Goal: Transaction & Acquisition: Purchase product/service

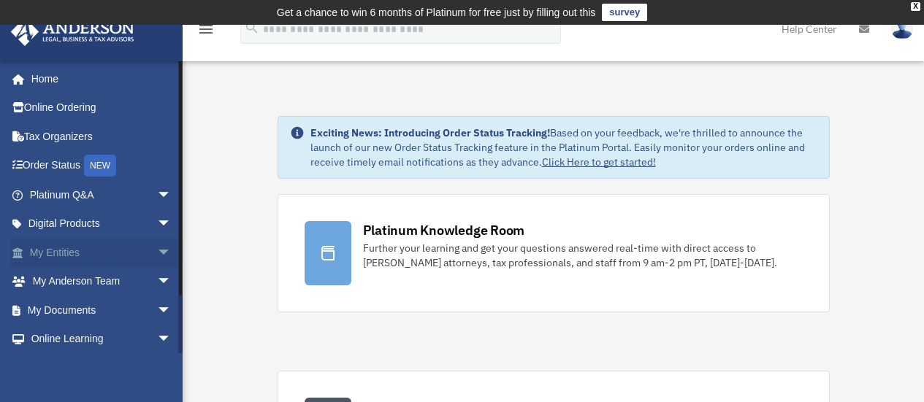
click at [111, 239] on link "My Entities arrow_drop_down" at bounding box center [101, 252] width 183 height 29
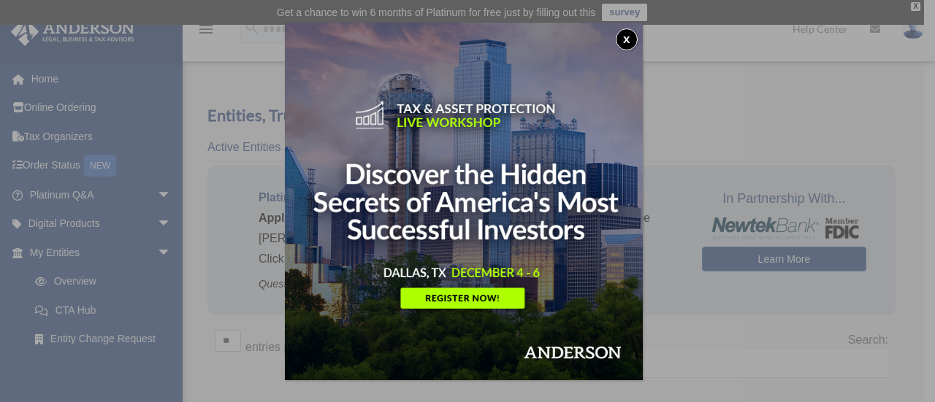
click at [632, 37] on button "x" at bounding box center [627, 39] width 22 height 22
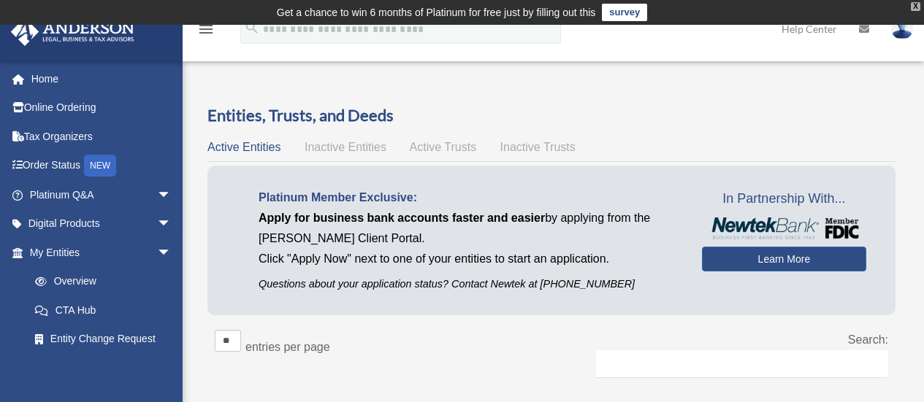
click at [918, 9] on div "X" at bounding box center [915, 6] width 9 height 9
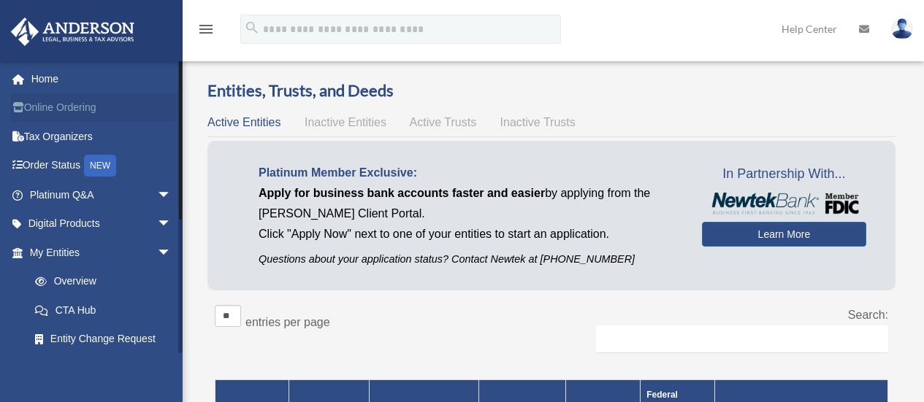
click at [93, 104] on link "Online Ordering" at bounding box center [101, 107] width 183 height 29
click at [114, 280] on link "Overview" at bounding box center [106, 281] width 173 height 29
click at [72, 190] on link "Platinum Q&A arrow_drop_down" at bounding box center [101, 194] width 183 height 29
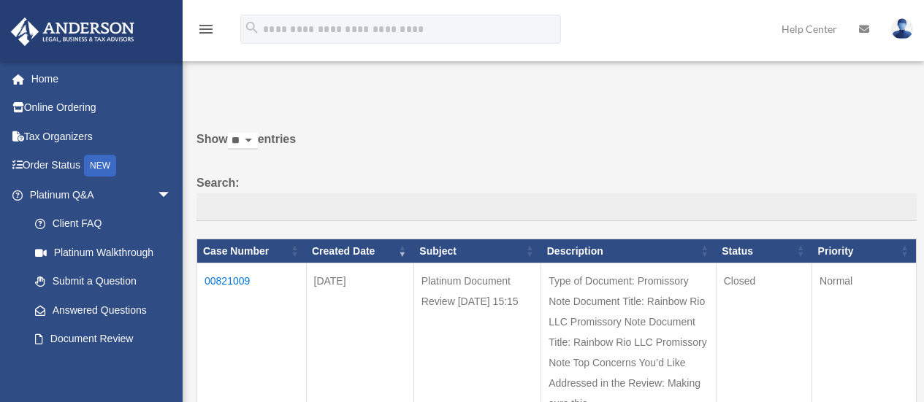
click at [908, 23] on img at bounding box center [902, 28] width 22 height 21
click at [212, 36] on icon "menu" at bounding box center [206, 29] width 18 height 18
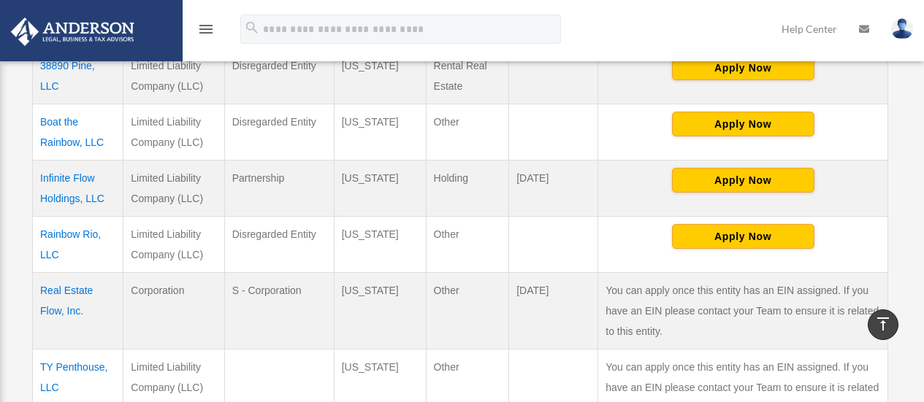
scroll to position [376, 0]
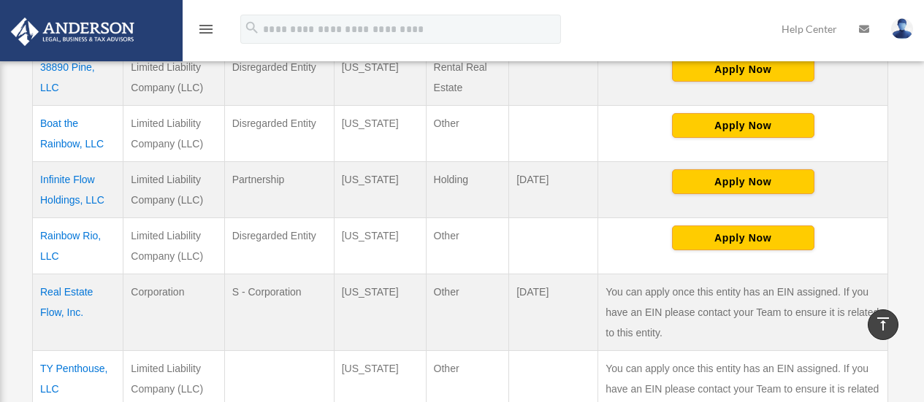
click at [64, 199] on td "Infinite Flow Holdings, LLC" at bounding box center [78, 189] width 91 height 56
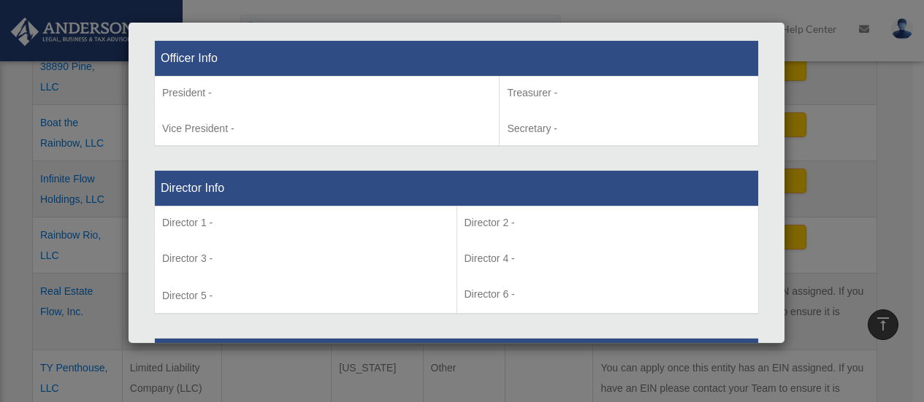
scroll to position [0, 0]
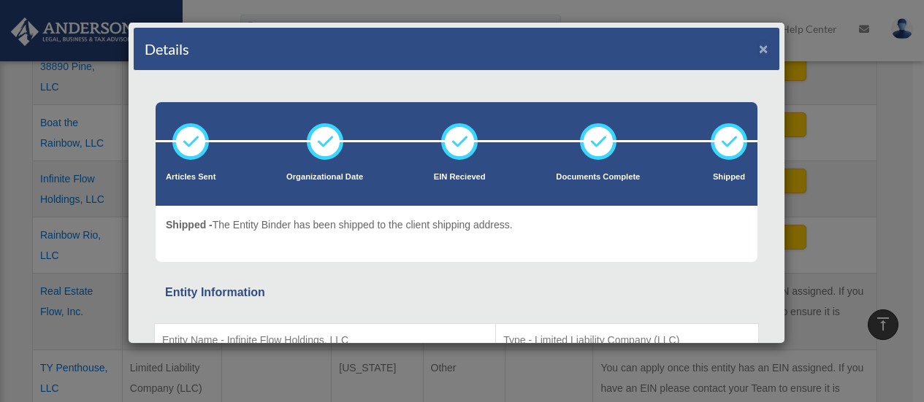
drag, startPoint x: 752, startPoint y: 53, endPoint x: 769, endPoint y: 54, distance: 16.9
click at [759, 53] on button "×" at bounding box center [763, 48] width 9 height 15
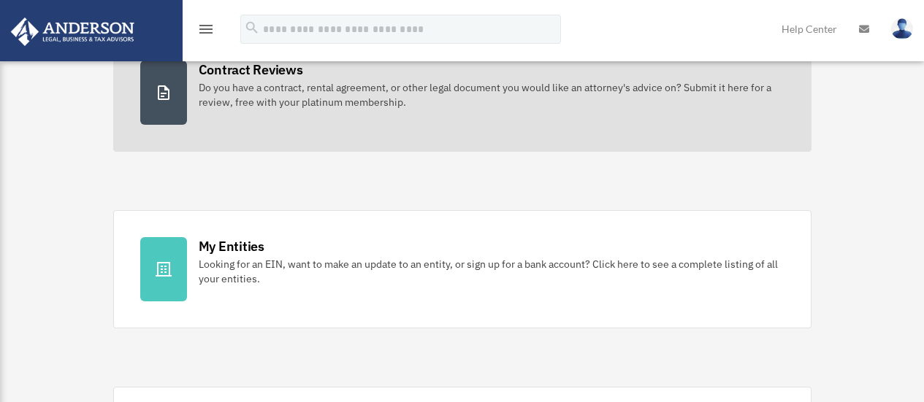
scroll to position [315, 0]
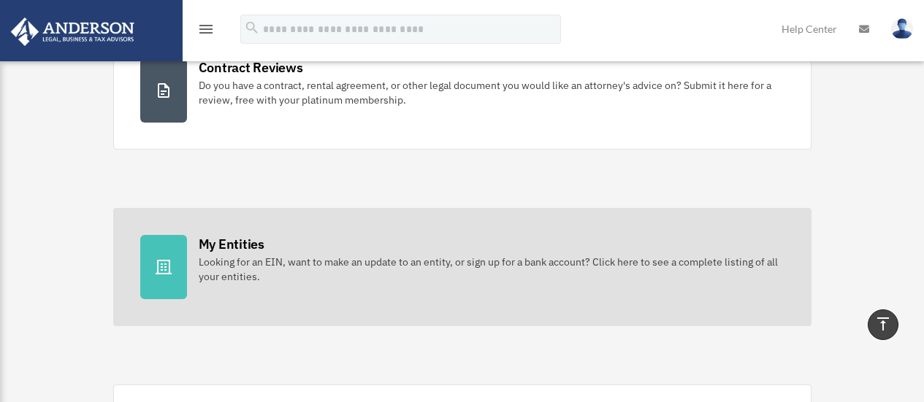
click at [237, 241] on div "My Entities" at bounding box center [232, 244] width 66 height 18
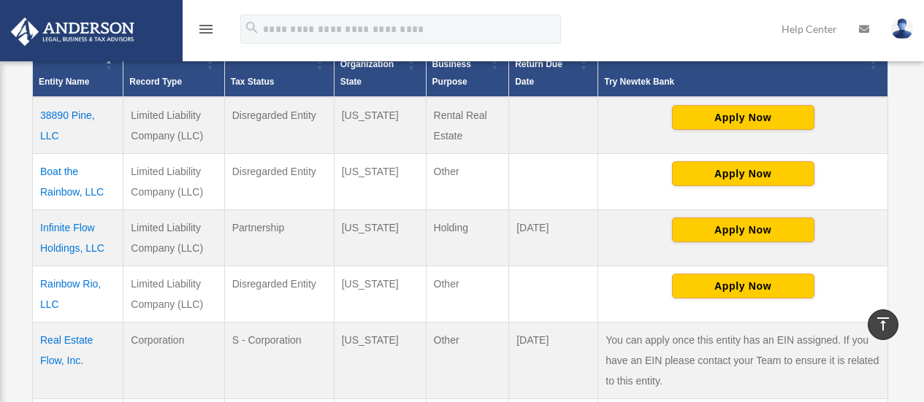
scroll to position [330, 0]
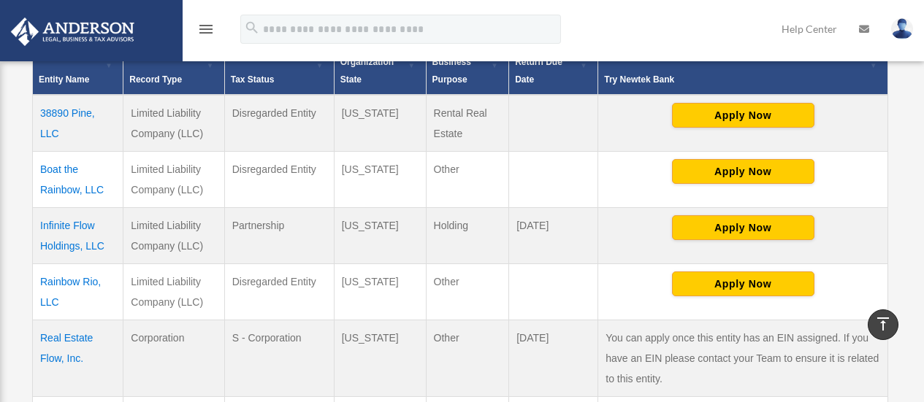
click at [88, 234] on td "Infinite Flow Holdings, LLC" at bounding box center [78, 235] width 91 height 56
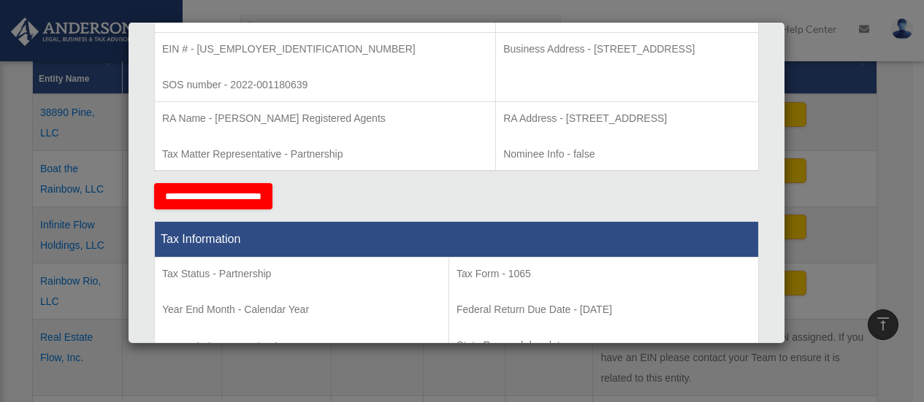
scroll to position [0, 0]
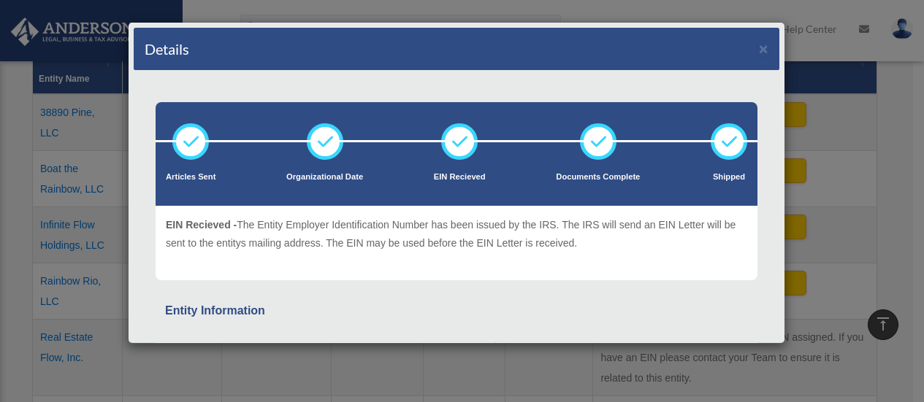
click at [756, 57] on div "Details ×" at bounding box center [456, 49] width 645 height 43
click at [759, 51] on button "×" at bounding box center [763, 48] width 9 height 15
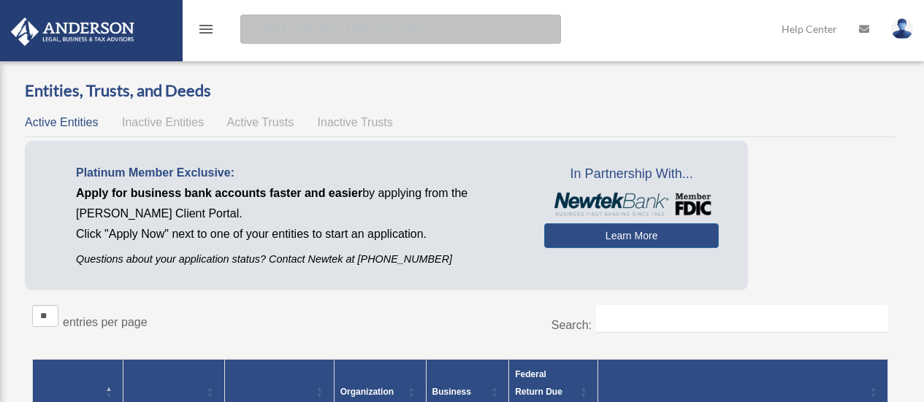
click at [402, 40] on input "search" at bounding box center [400, 29] width 321 height 29
type input "**********"
click at [403, 36] on input "**********" at bounding box center [400, 29] width 321 height 29
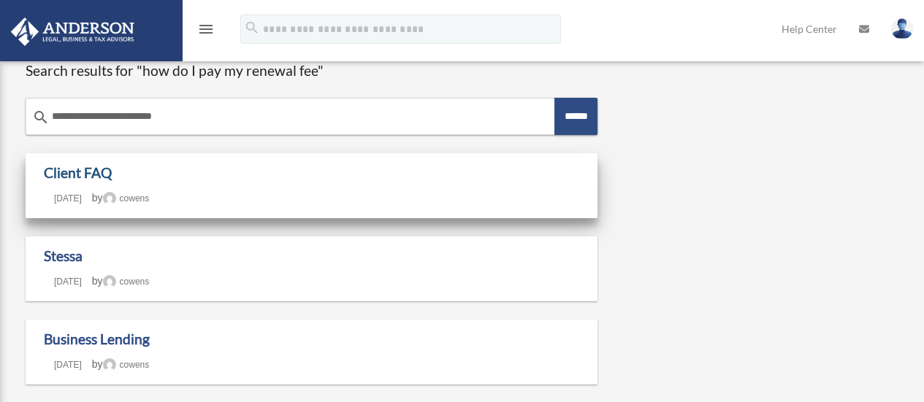
click at [108, 172] on link "Client FAQ" at bounding box center [78, 172] width 68 height 17
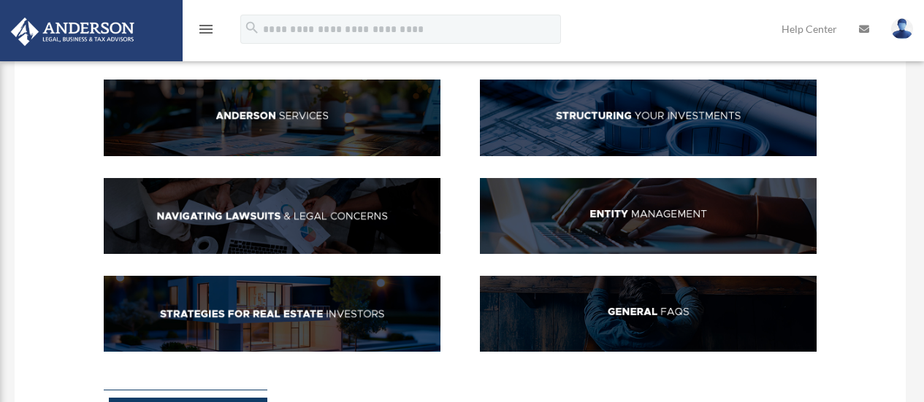
scroll to position [130, 0]
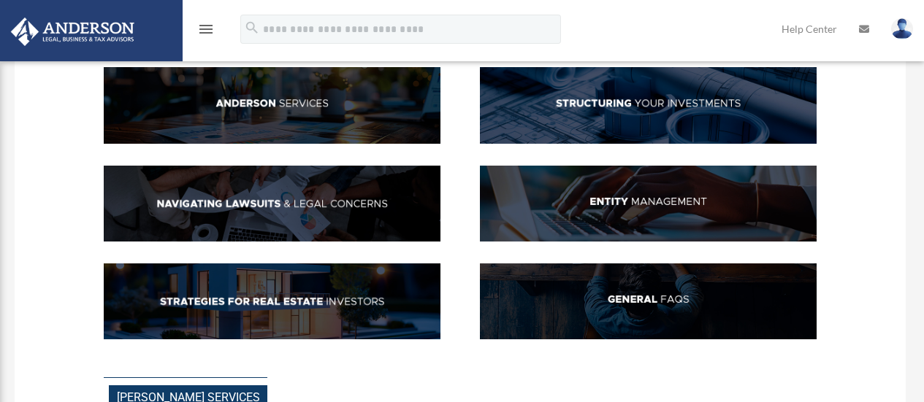
click at [667, 196] on img at bounding box center [648, 204] width 337 height 76
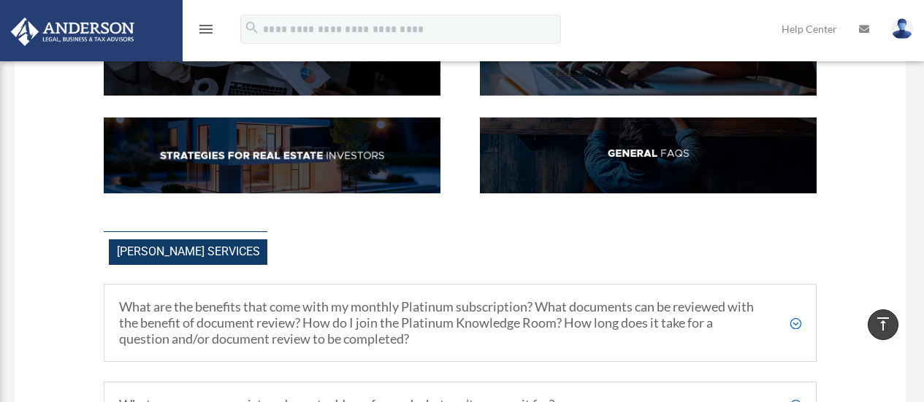
scroll to position [0, 0]
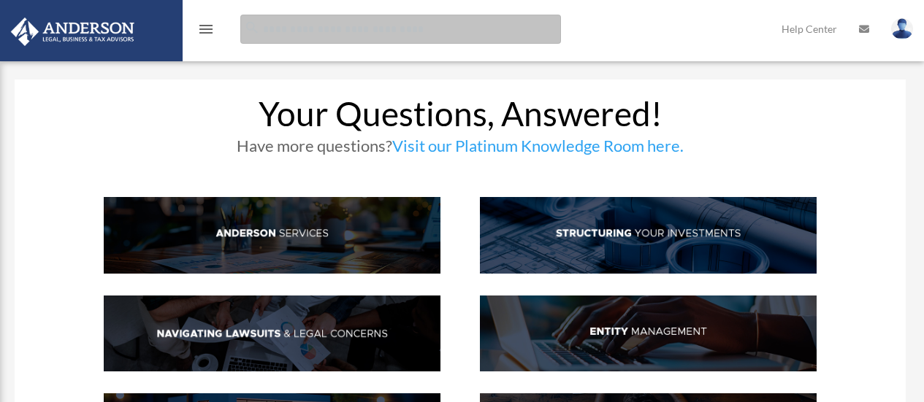
click at [296, 31] on input "search" at bounding box center [400, 29] width 321 height 29
type input "**********"
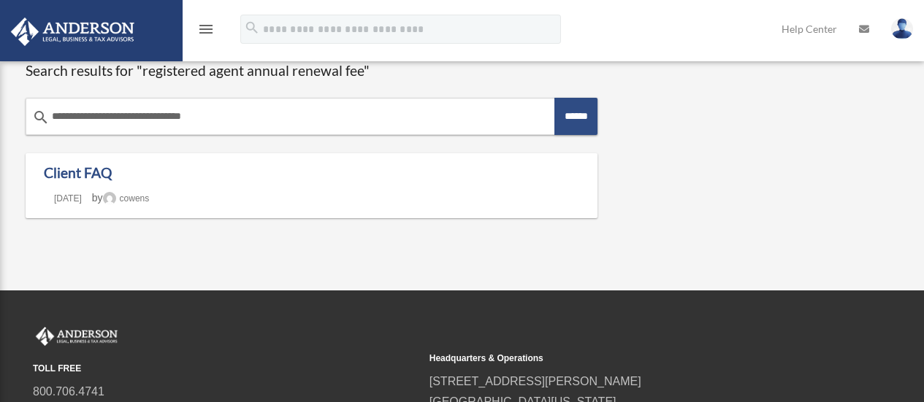
click at [201, 36] on icon "menu" at bounding box center [206, 29] width 18 height 18
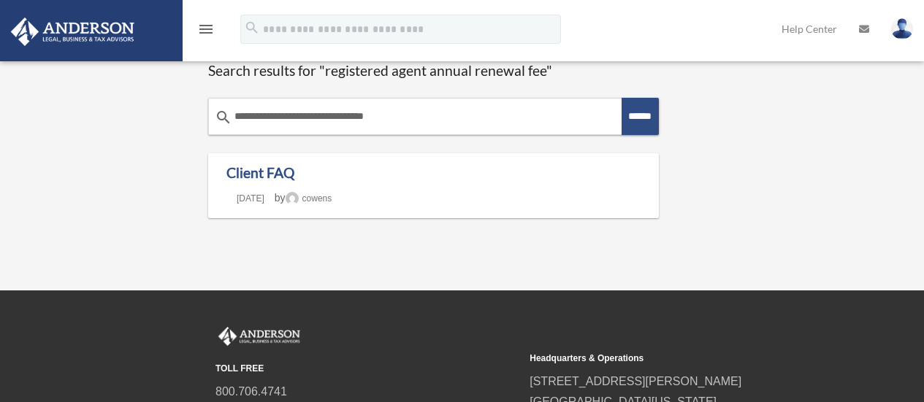
click at [202, 31] on icon "menu" at bounding box center [206, 29] width 18 height 18
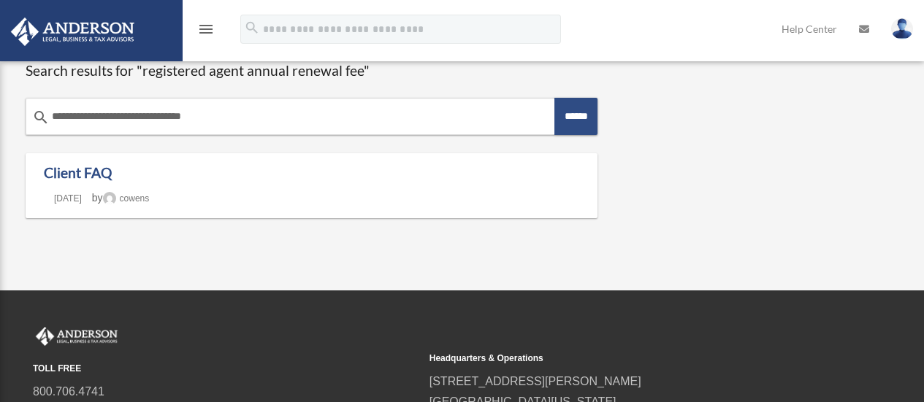
click at [202, 31] on icon "menu" at bounding box center [206, 29] width 18 height 18
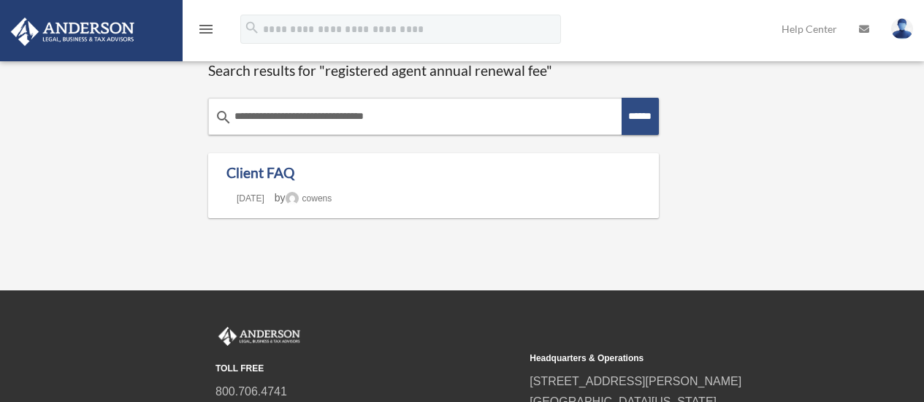
click at [207, 31] on icon "menu" at bounding box center [206, 29] width 18 height 18
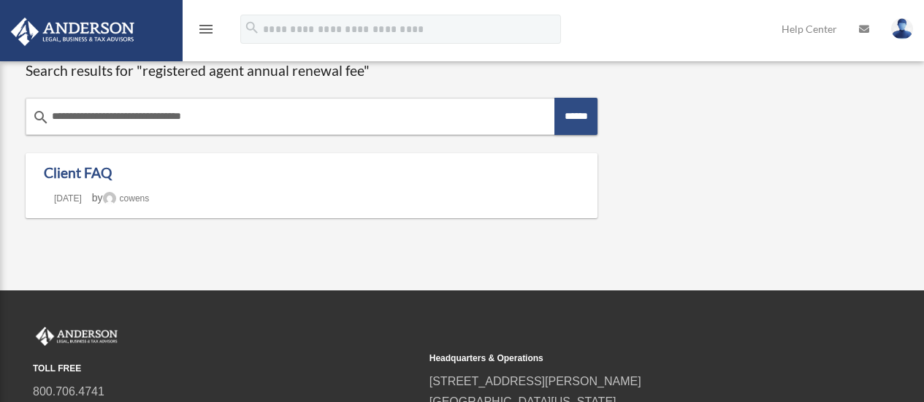
click at [208, 31] on icon "menu" at bounding box center [206, 29] width 18 height 18
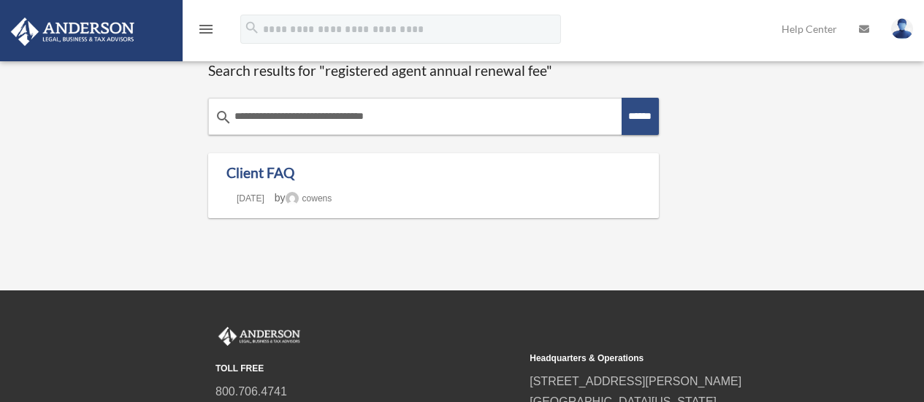
click at [208, 31] on icon "menu" at bounding box center [206, 29] width 18 height 18
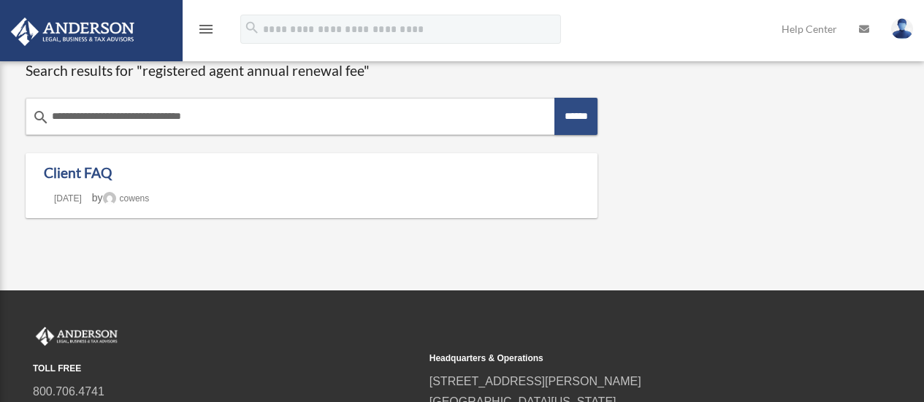
click at [209, 31] on icon "menu" at bounding box center [206, 29] width 18 height 18
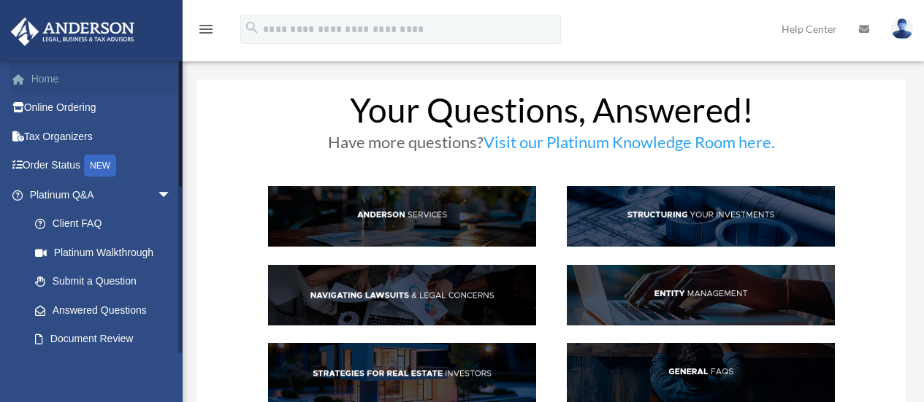
drag, startPoint x: 0, startPoint y: 0, endPoint x: 39, endPoint y: 79, distance: 87.8
click at [39, 79] on link "Home" at bounding box center [101, 78] width 183 height 29
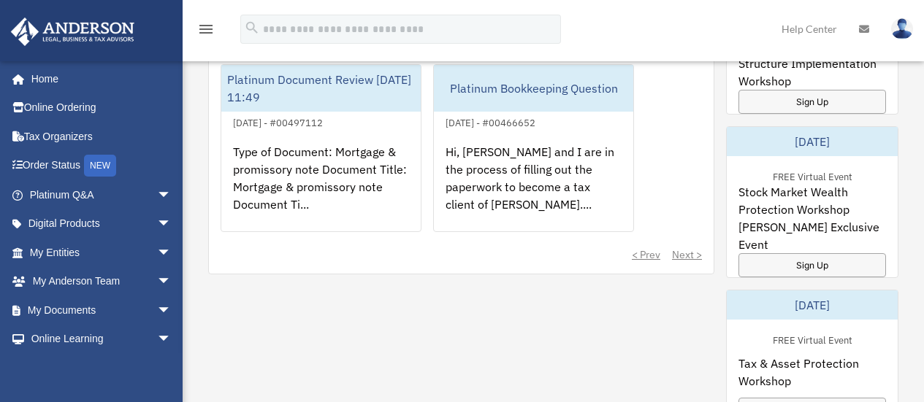
scroll to position [1098, 0]
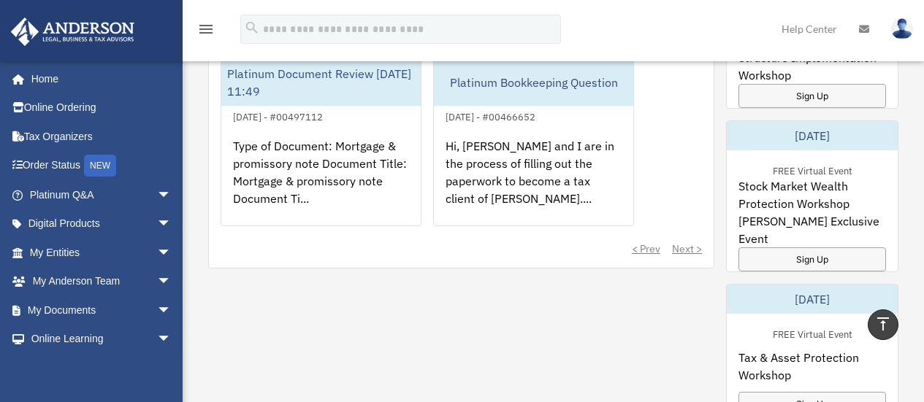
drag, startPoint x: 922, startPoint y: 296, endPoint x: 920, endPoint y: 320, distance: 24.1
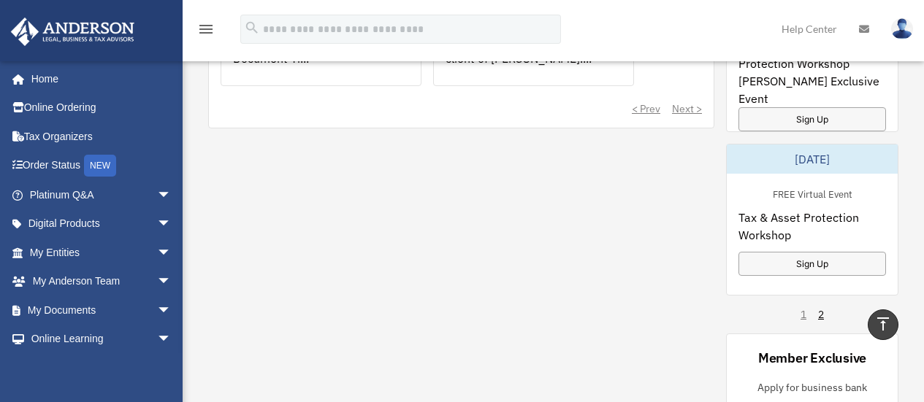
scroll to position [1235, 0]
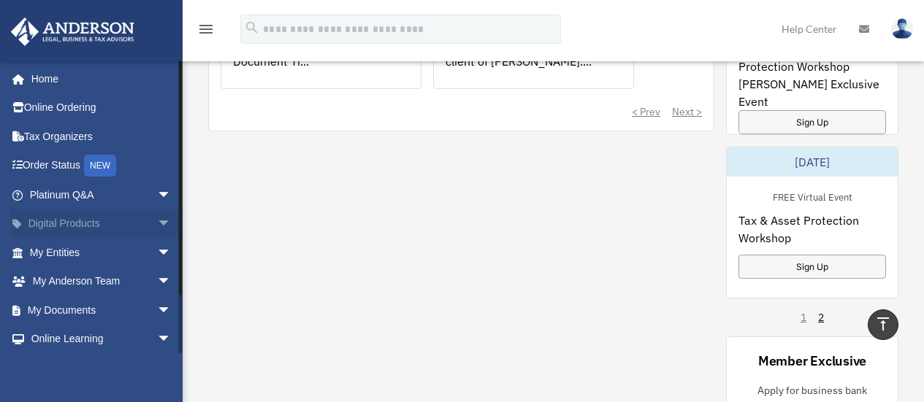
click at [157, 219] on span "arrow_drop_down" at bounding box center [171, 225] width 29 height 30
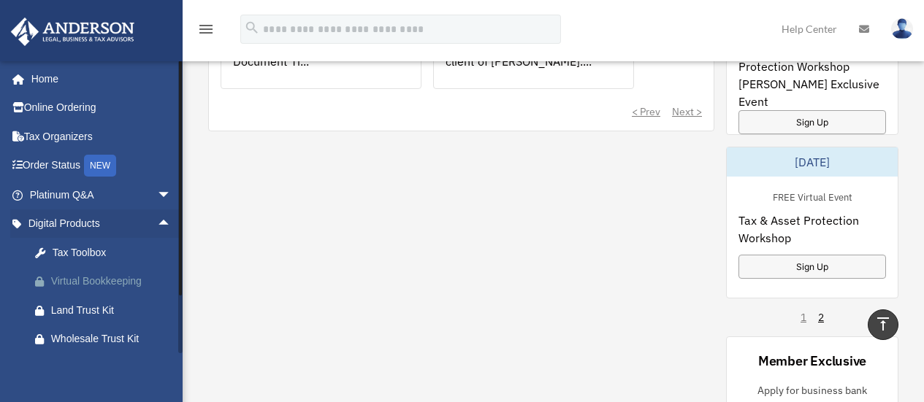
click at [130, 280] on div "Virtual Bookkeeping" at bounding box center [113, 281] width 124 height 18
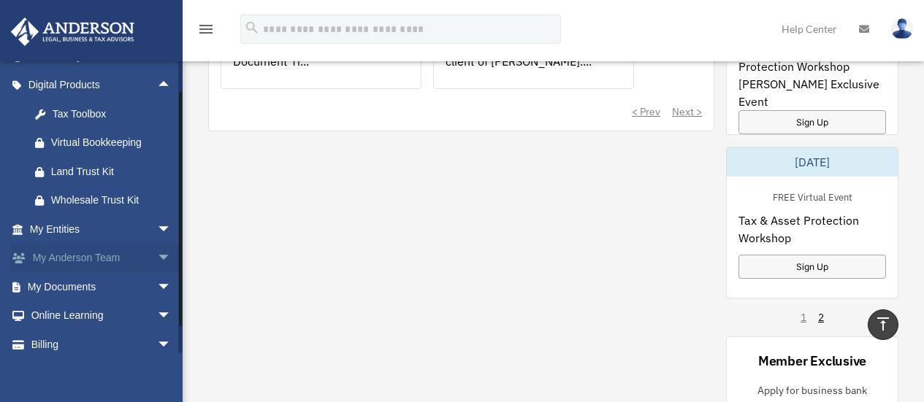
scroll to position [176, 0]
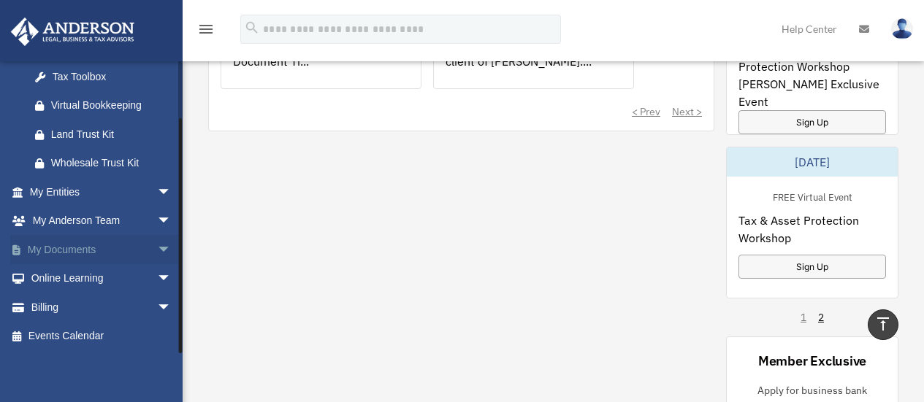
drag, startPoint x: 180, startPoint y: 161, endPoint x: 159, endPoint y: 237, distance: 78.6
click at [159, 237] on div "yazfam444@gmail.com Sign Out yazfam444@gmail.com Home Online Ordering Tax Organ…" at bounding box center [91, 207] width 183 height 293
click at [129, 308] on link "Billing arrow_drop_down" at bounding box center [101, 307] width 183 height 29
click at [158, 304] on span "arrow_drop_down" at bounding box center [171, 308] width 29 height 30
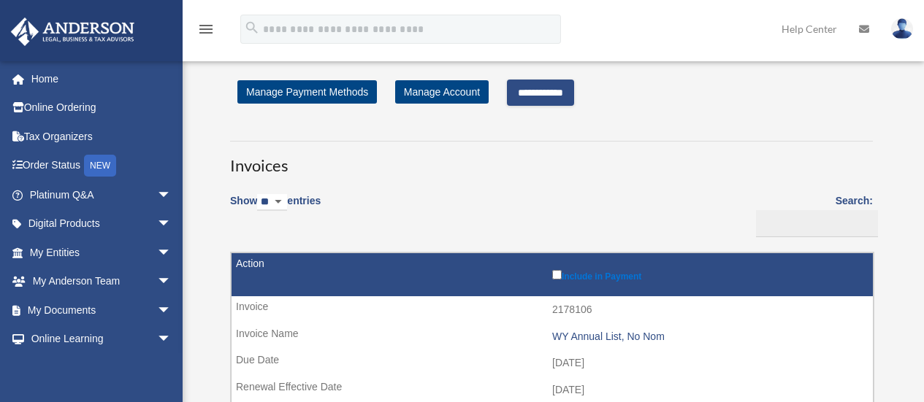
click at [540, 85] on input "**********" at bounding box center [540, 93] width 67 height 26
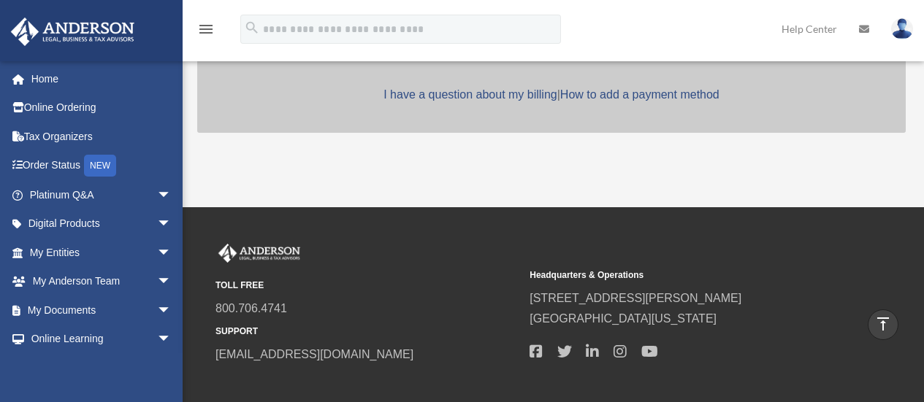
scroll to position [1151, 0]
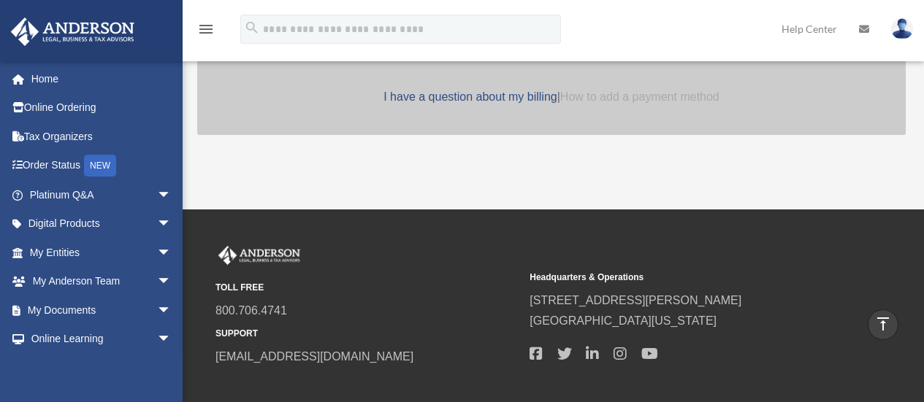
click at [629, 91] on link "How to add a payment method" at bounding box center [639, 97] width 159 height 12
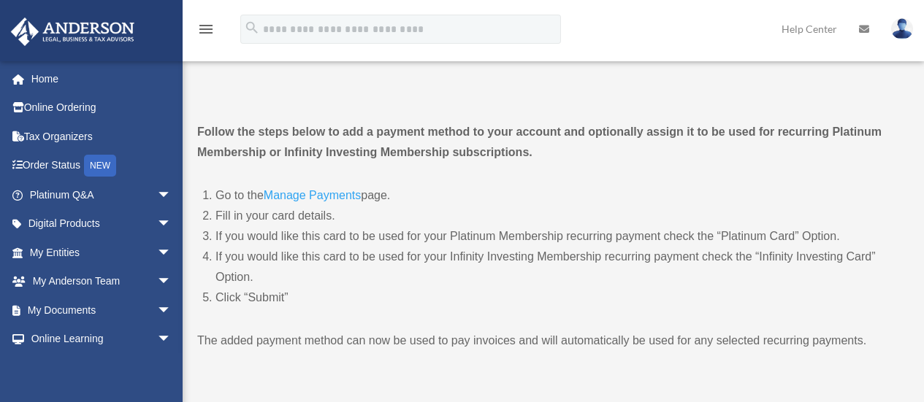
click at [633, 74] on div "Adding a Payment Method Instructions date_range Published on Last updated [DATE…" at bounding box center [551, 236] width 708 height 349
click at [294, 196] on link "Manage Payments" at bounding box center [312, 199] width 97 height 20
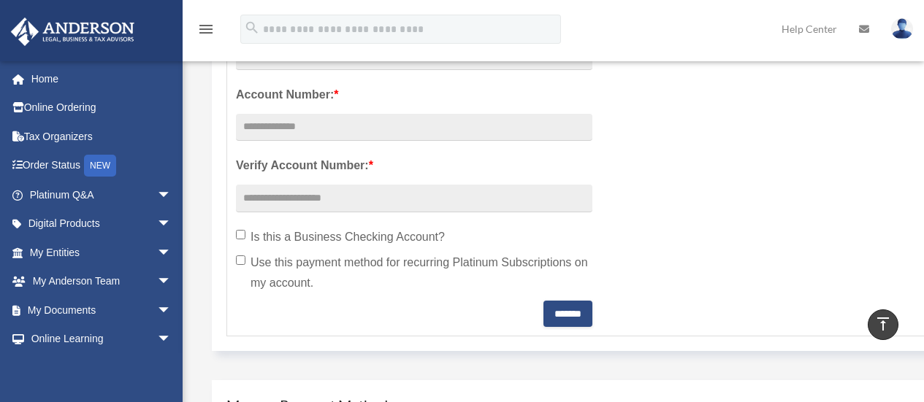
scroll to position [518, 0]
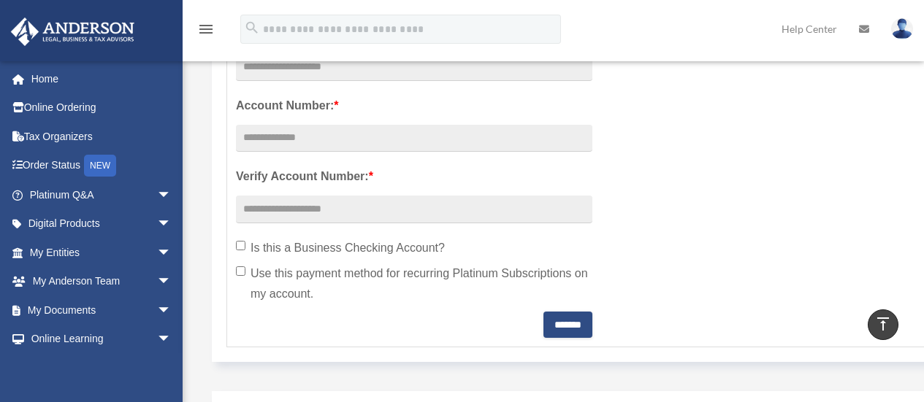
click at [240, 240] on label "Is this a Business Checking Account?" at bounding box center [414, 248] width 356 height 20
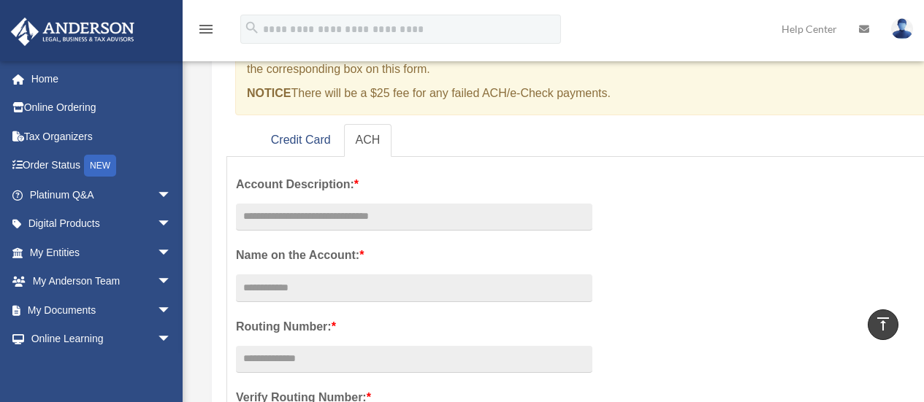
scroll to position [0, 0]
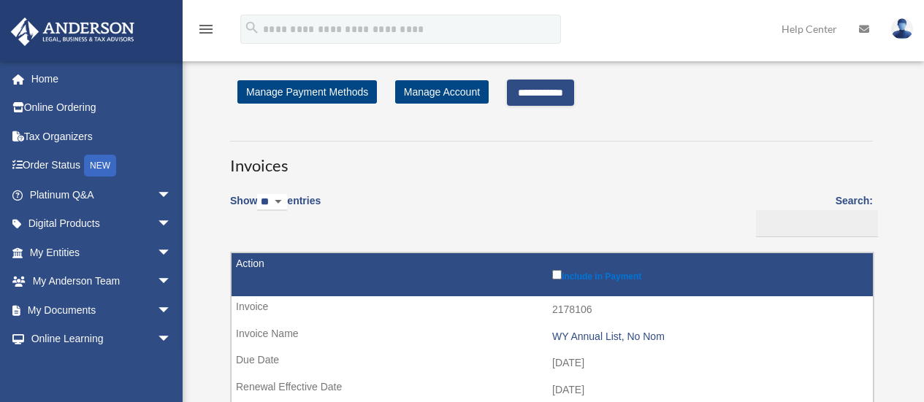
click at [574, 96] on input "**********" at bounding box center [540, 93] width 67 height 26
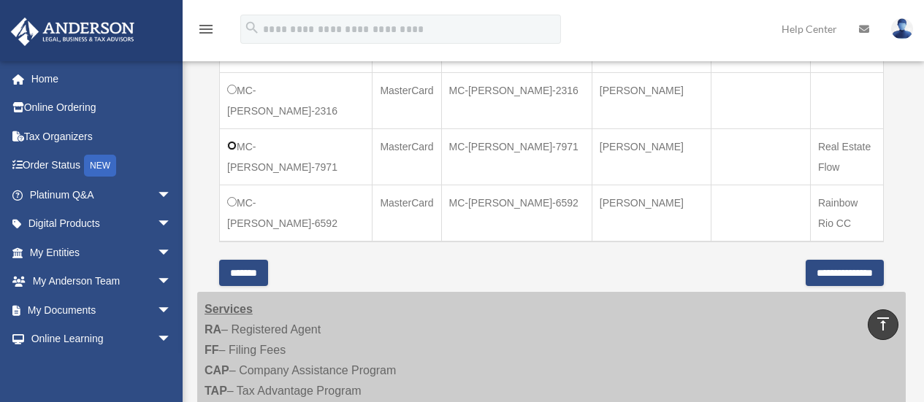
scroll to position [719, 0]
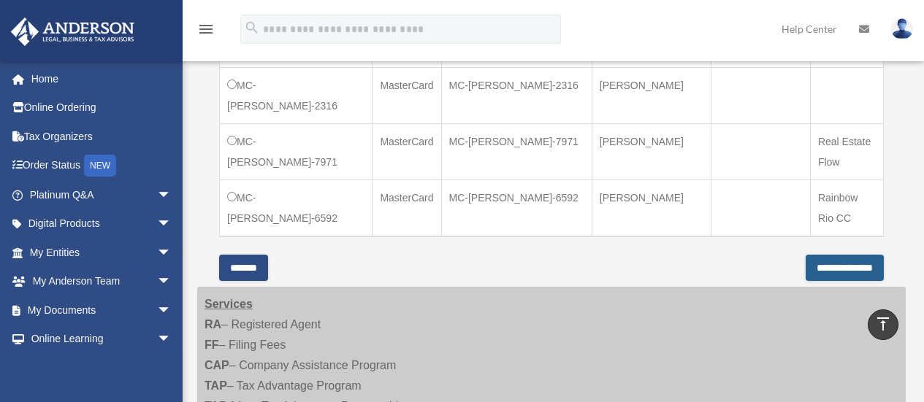
click at [819, 255] on input "**********" at bounding box center [844, 268] width 78 height 26
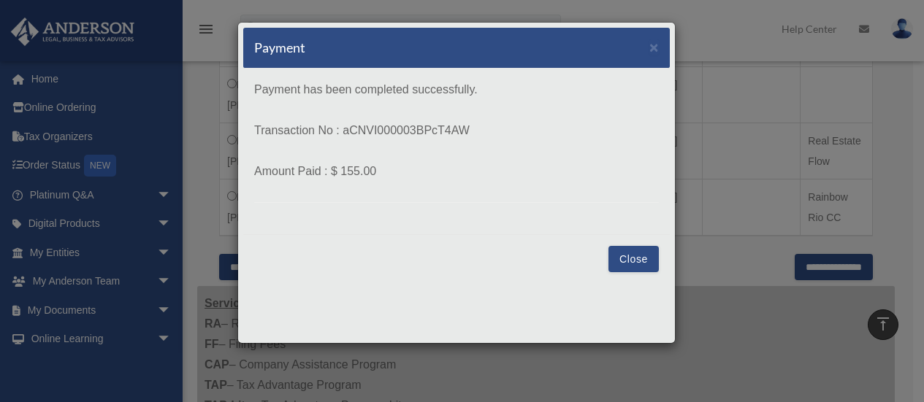
click at [642, 263] on button "Close" at bounding box center [633, 259] width 50 height 26
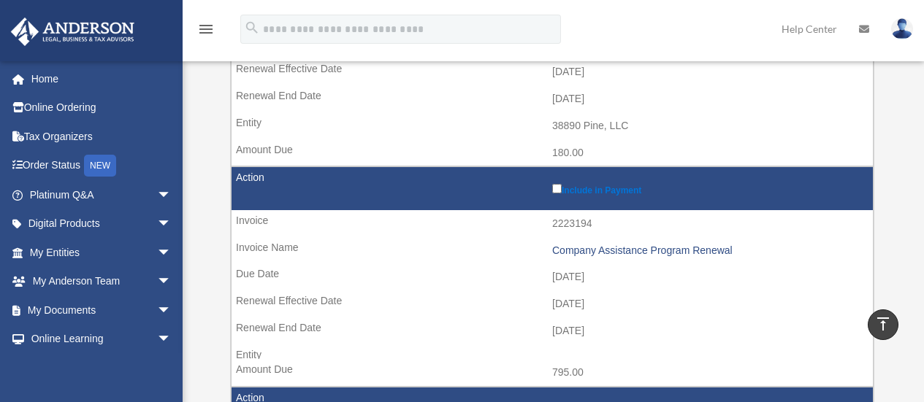
scroll to position [552, 0]
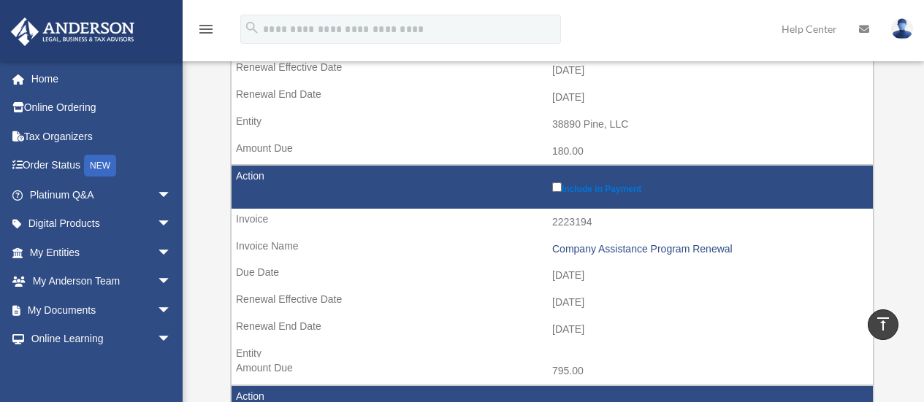
click at [690, 320] on td "[DATE]" at bounding box center [551, 330] width 641 height 28
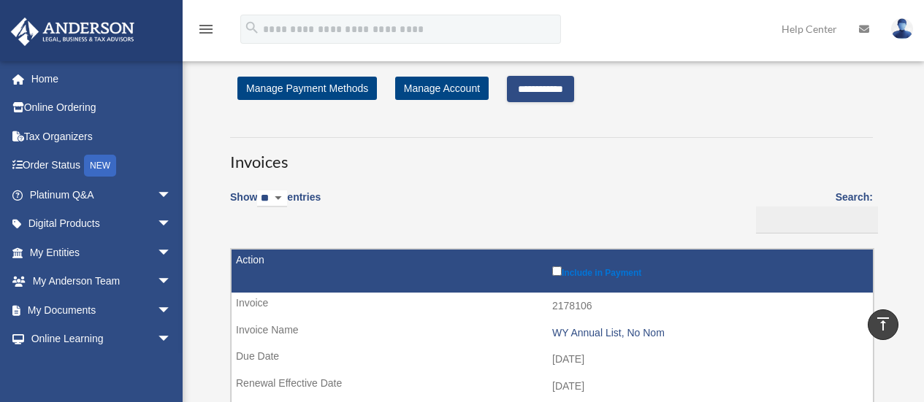
scroll to position [0, 0]
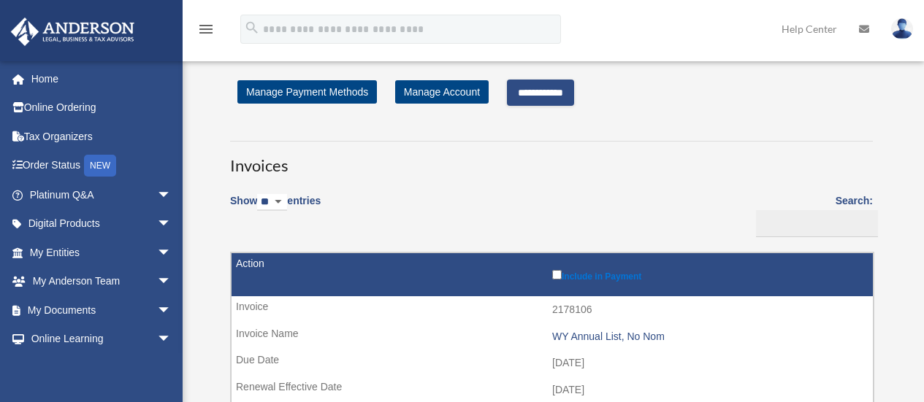
click at [547, 89] on input "**********" at bounding box center [540, 93] width 67 height 26
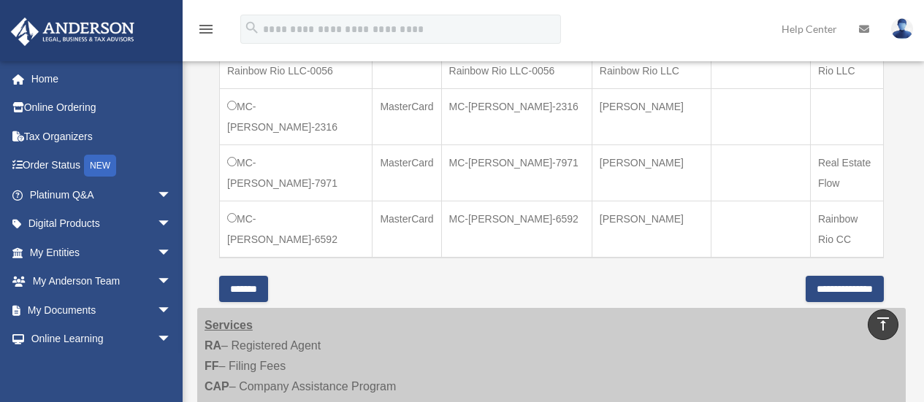
scroll to position [707, 0]
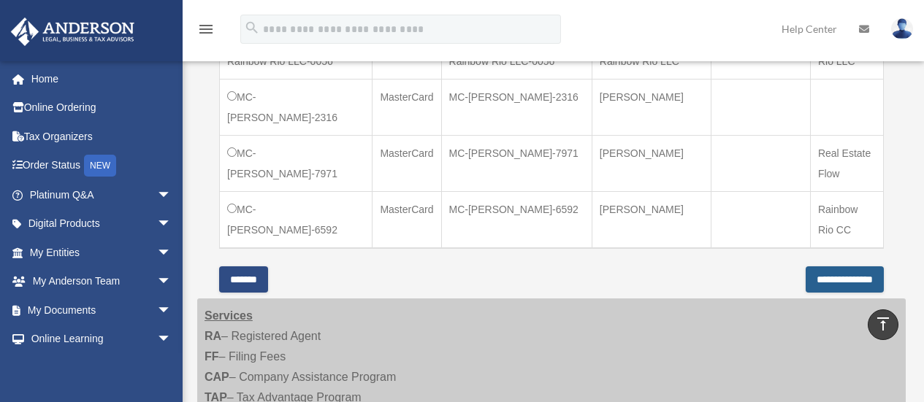
click at [861, 267] on input "**********" at bounding box center [844, 280] width 78 height 26
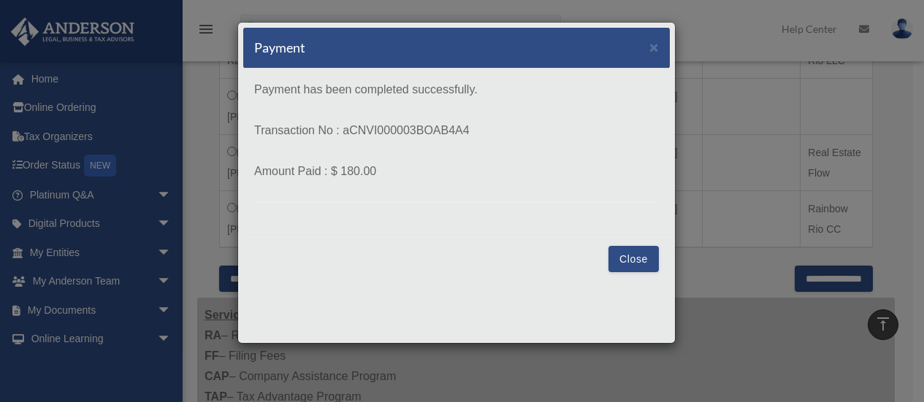
click at [621, 251] on button "Close" at bounding box center [633, 259] width 50 height 26
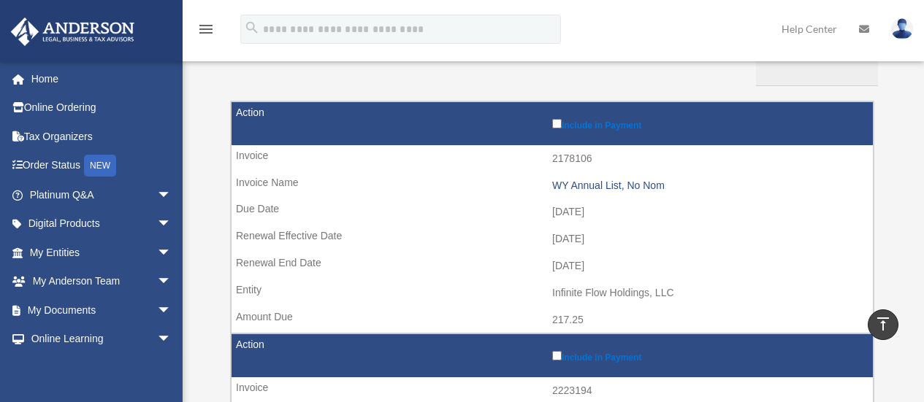
scroll to position [142, 0]
